Goal: Task Accomplishment & Management: Use online tool/utility

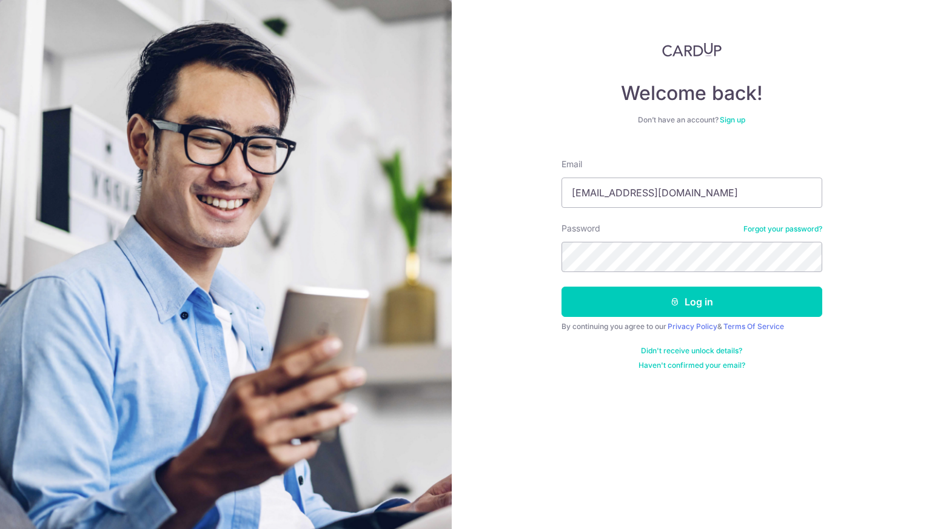
click at [561, 287] on button "Log in" at bounding box center [691, 302] width 261 height 30
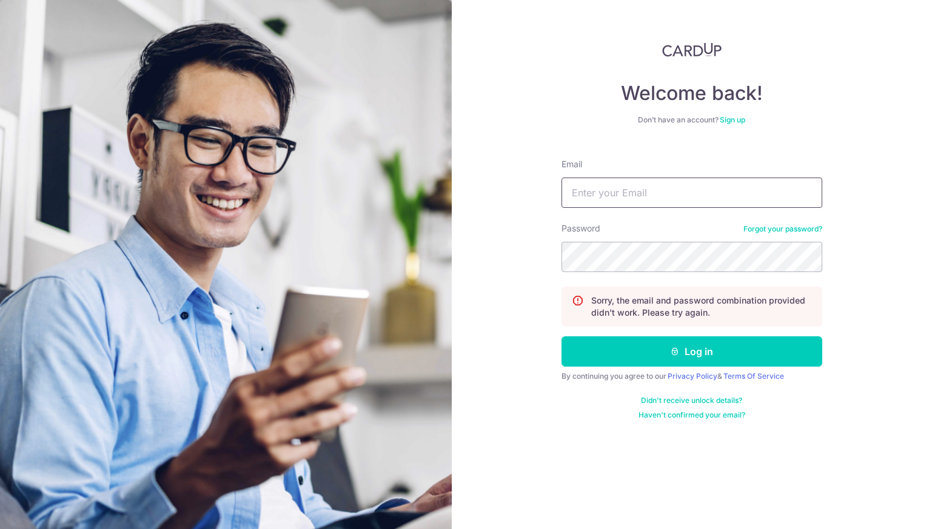
click at [678, 191] on input "Email" at bounding box center [691, 193] width 261 height 30
type input "jacintha77@yahoo.com"
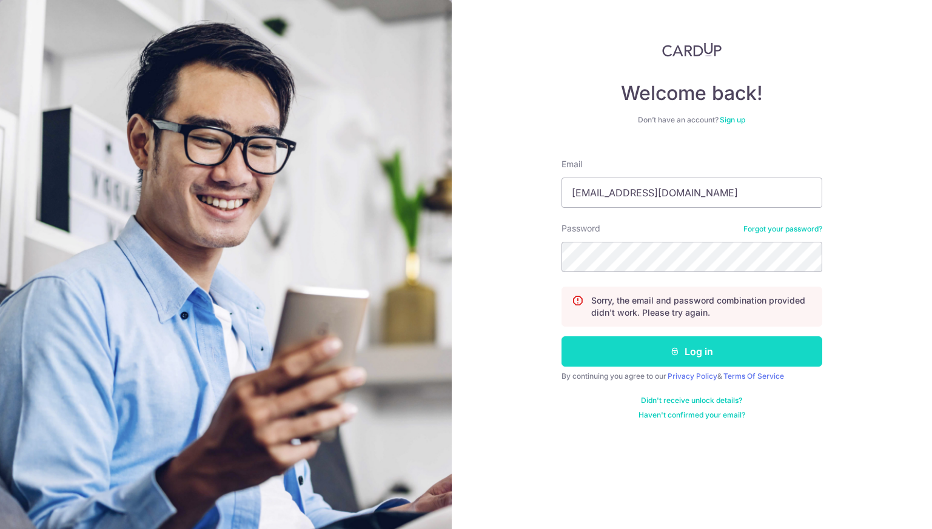
click at [697, 354] on button "Log in" at bounding box center [691, 351] width 261 height 30
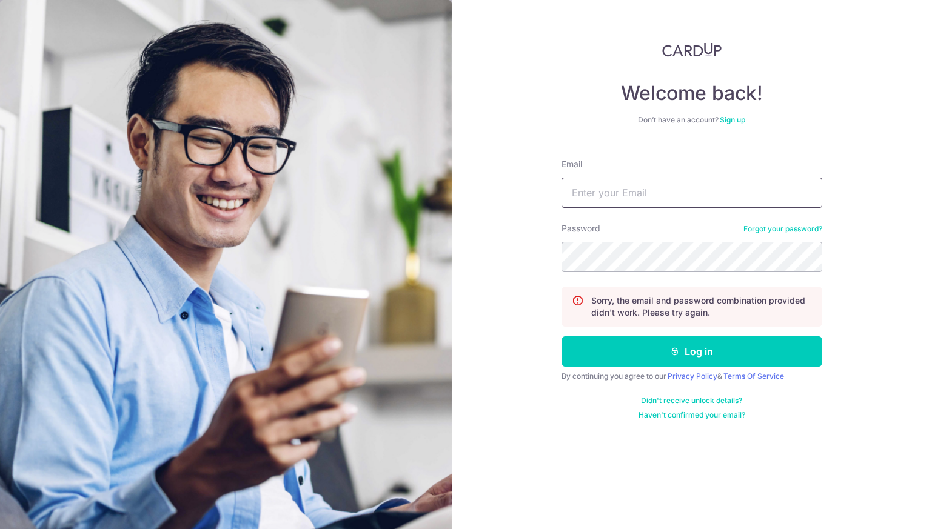
click at [661, 196] on input "Email" at bounding box center [691, 193] width 261 height 30
type input "jacintha.t@gmail.com"
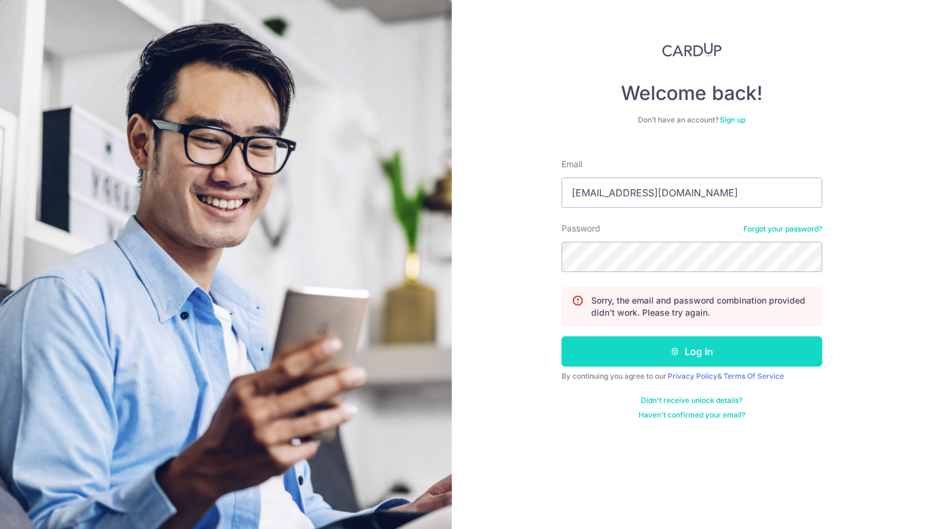
click at [699, 354] on button "Log in" at bounding box center [691, 351] width 261 height 30
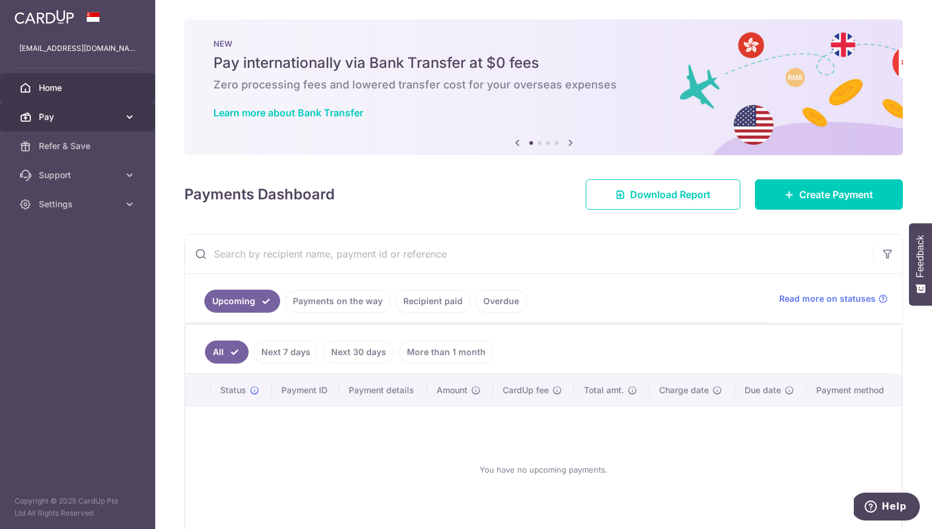
click at [129, 112] on icon at bounding box center [130, 117] width 12 height 12
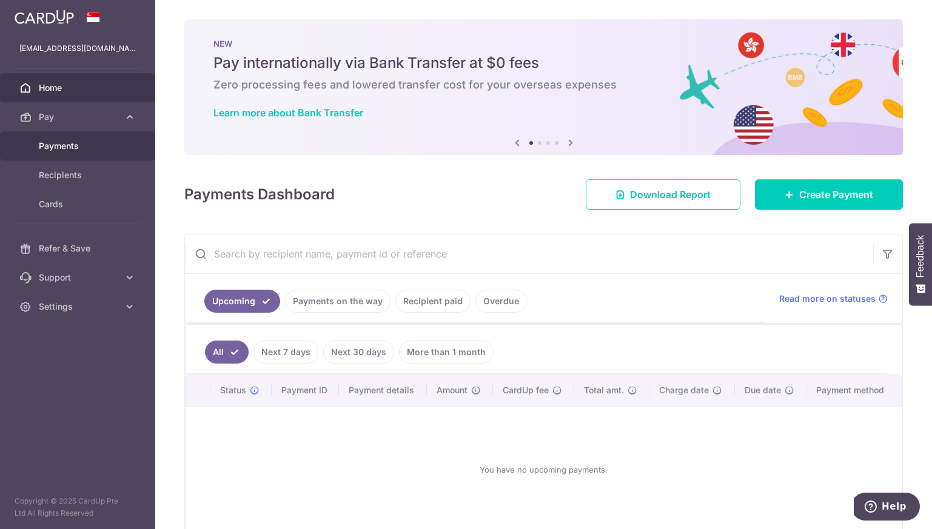
click at [92, 148] on span "Payments" at bounding box center [79, 146] width 80 height 12
